Goal: Check status: Check status

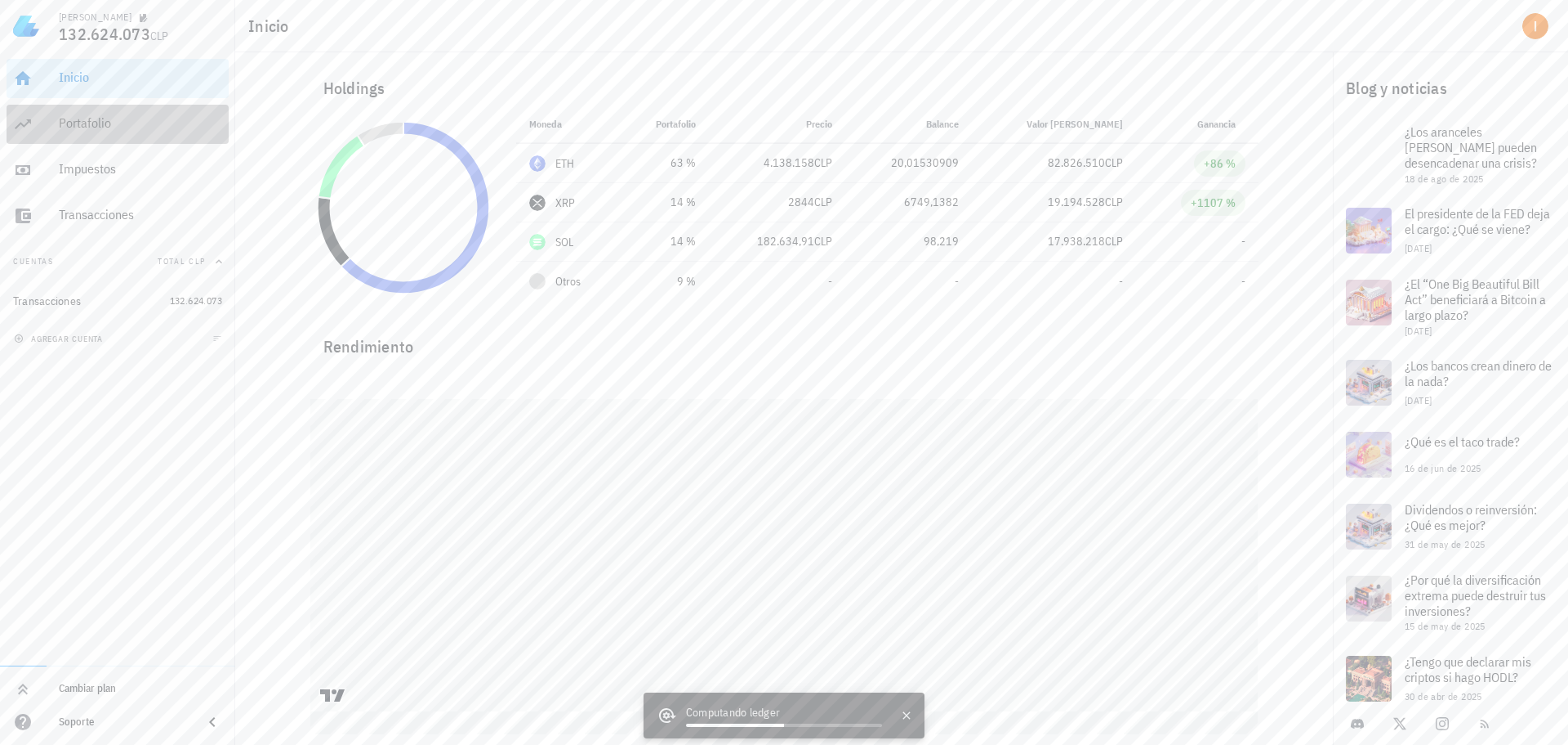
click at [196, 113] on div "Portafolio" at bounding box center [140, 123] width 163 height 37
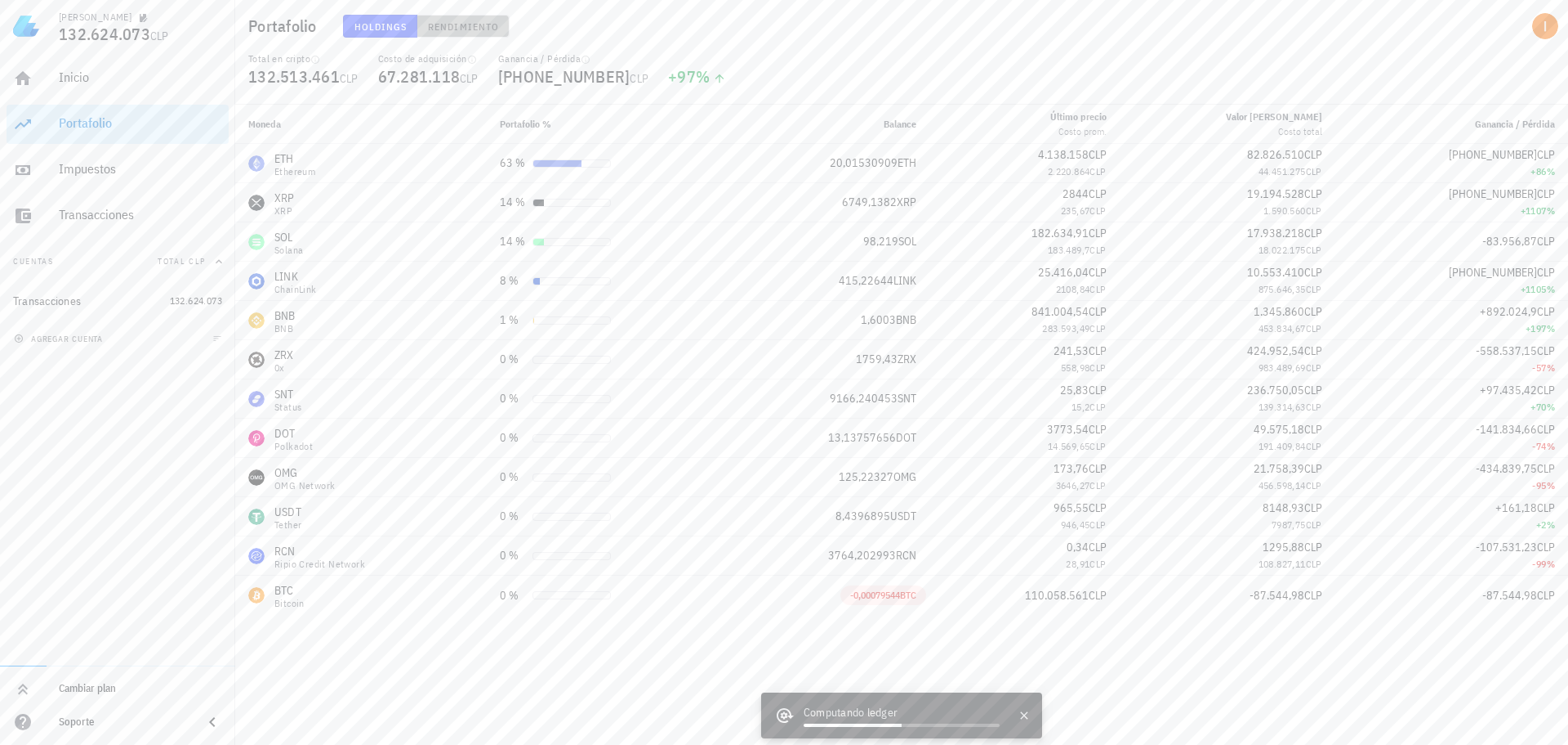
click at [465, 34] on button "Rendimiento" at bounding box center [464, 25] width 92 height 23
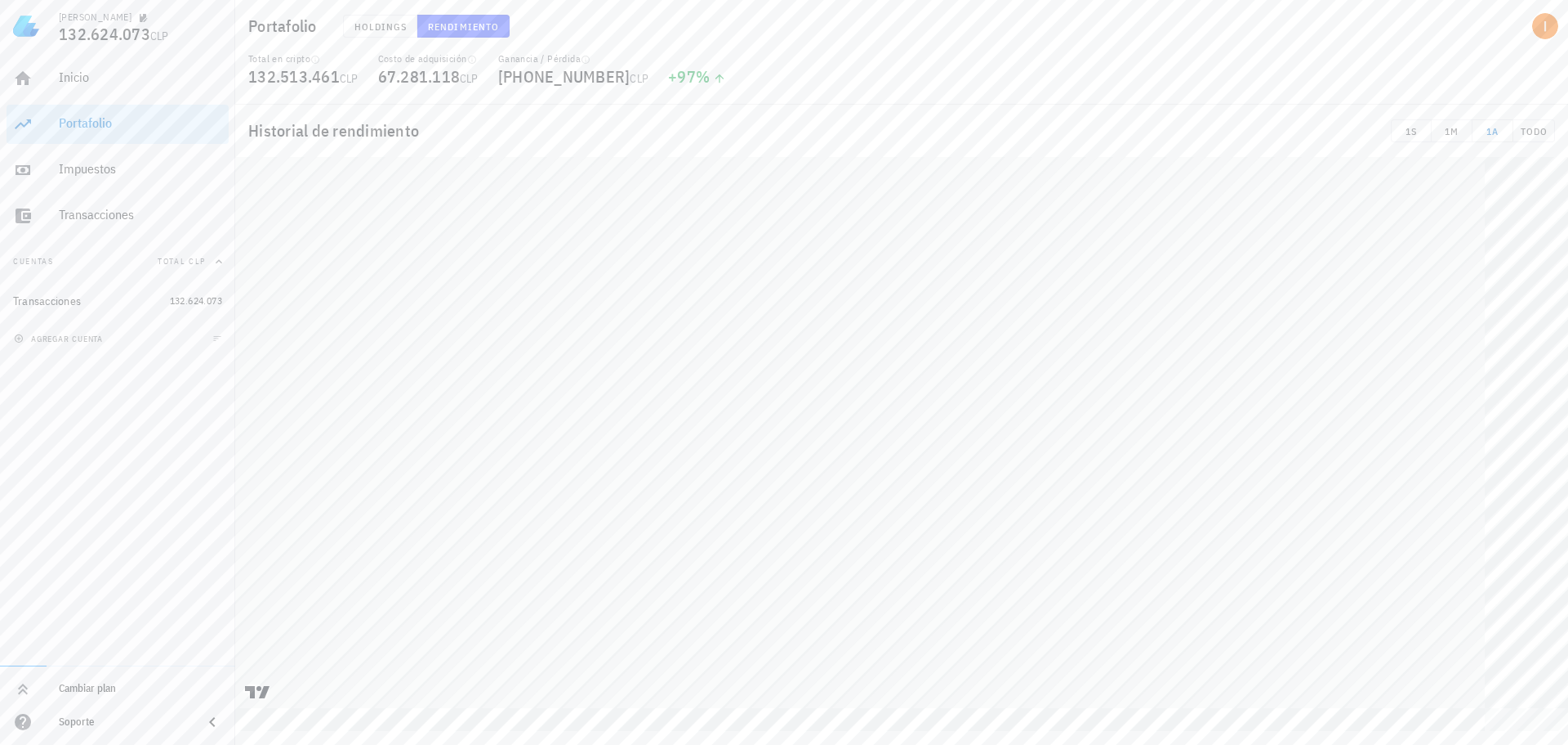
click at [1540, 110] on div "Historial de rendimiento 1S 1M 1A TODO" at bounding box center [902, 131] width 1333 height 53
click at [1536, 122] on button "TODO" at bounding box center [1534, 131] width 42 height 23
click at [390, 29] on span "Holdings" at bounding box center [380, 27] width 54 height 13
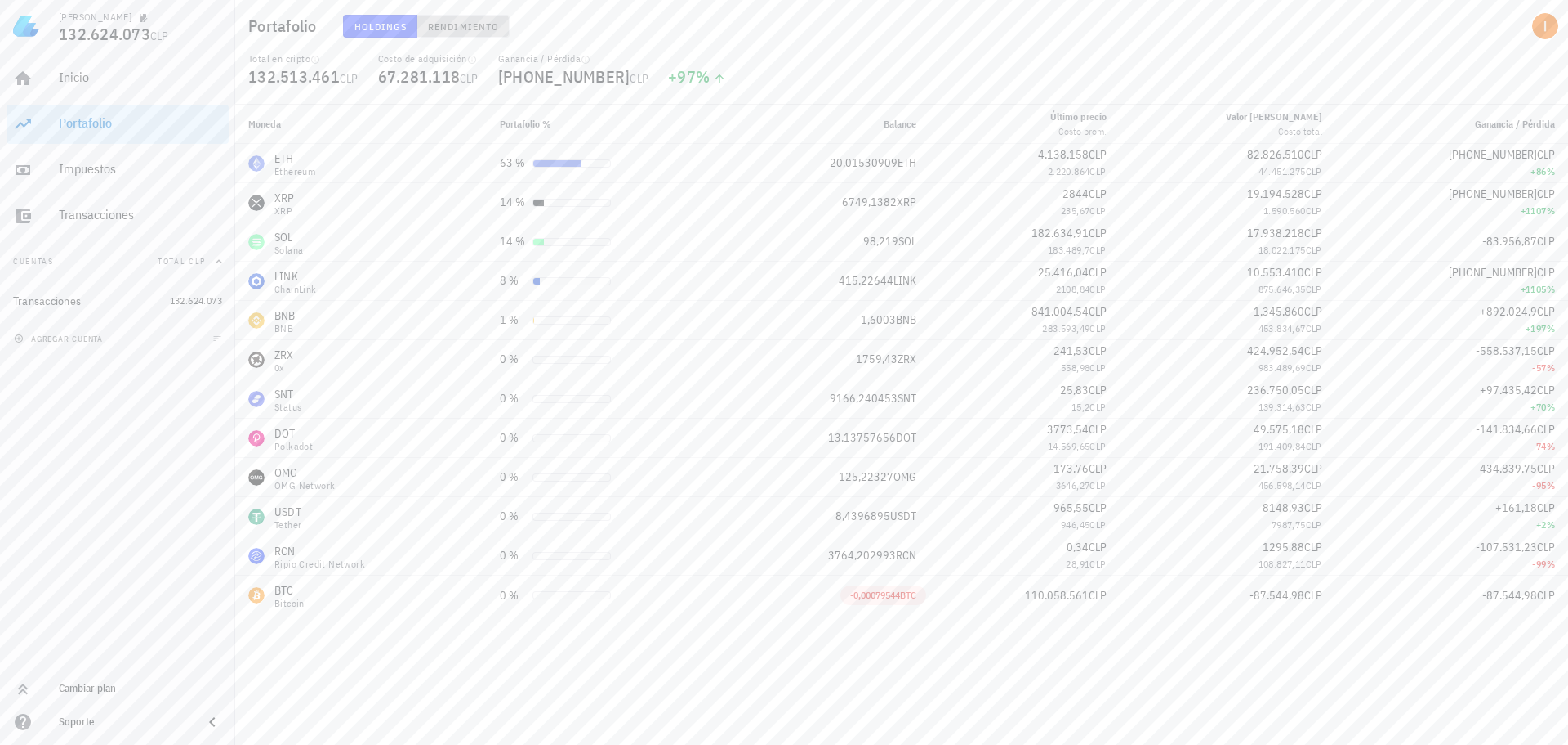
click at [479, 23] on span "Rendimiento" at bounding box center [463, 27] width 72 height 13
